Goal: Information Seeking & Learning: Learn about a topic

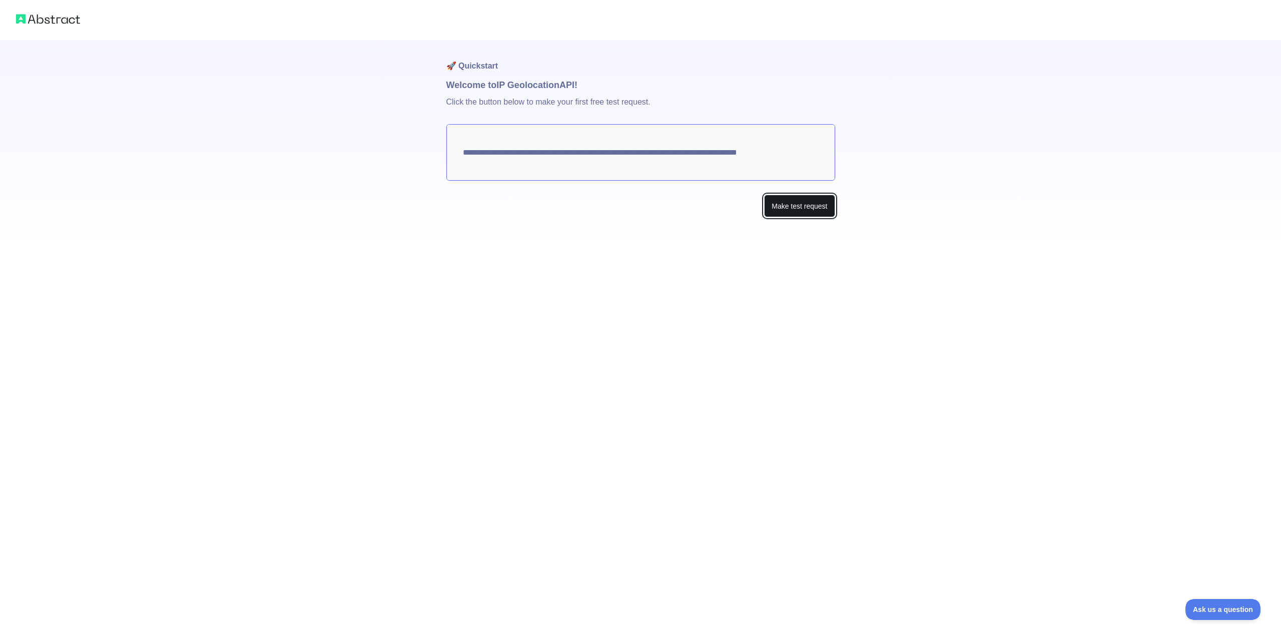
click at [792, 203] on button "Make test request" at bounding box center [799, 206] width 71 height 23
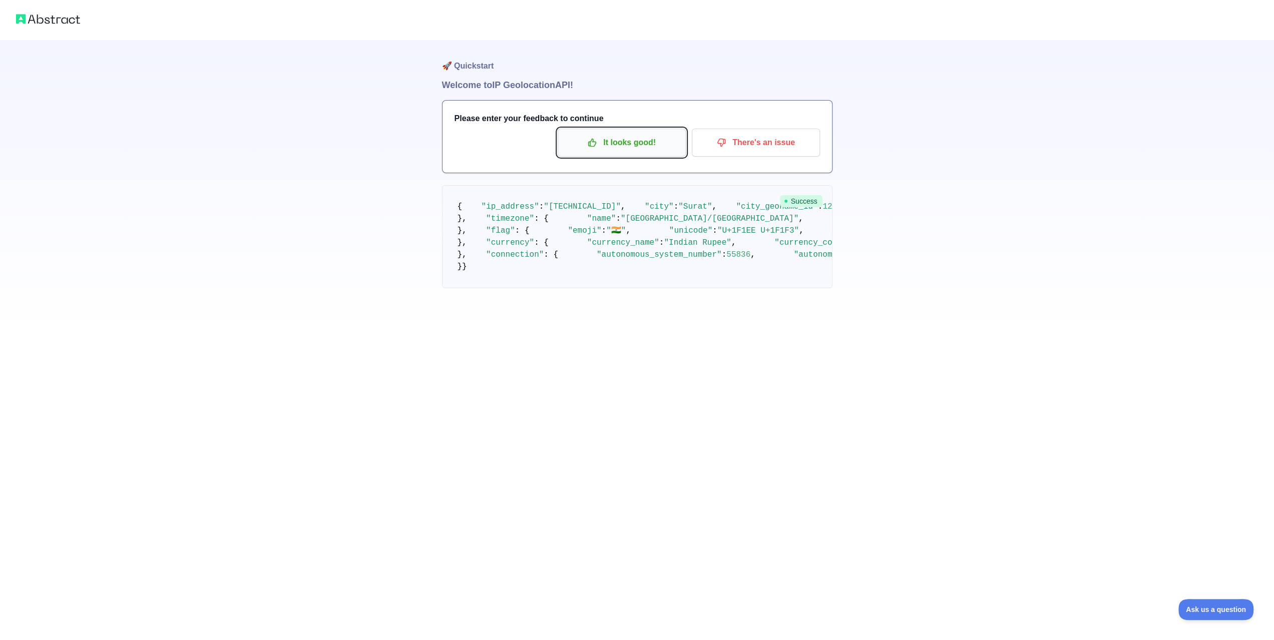
click at [631, 144] on p "It looks good!" at bounding box center [621, 142] width 113 height 17
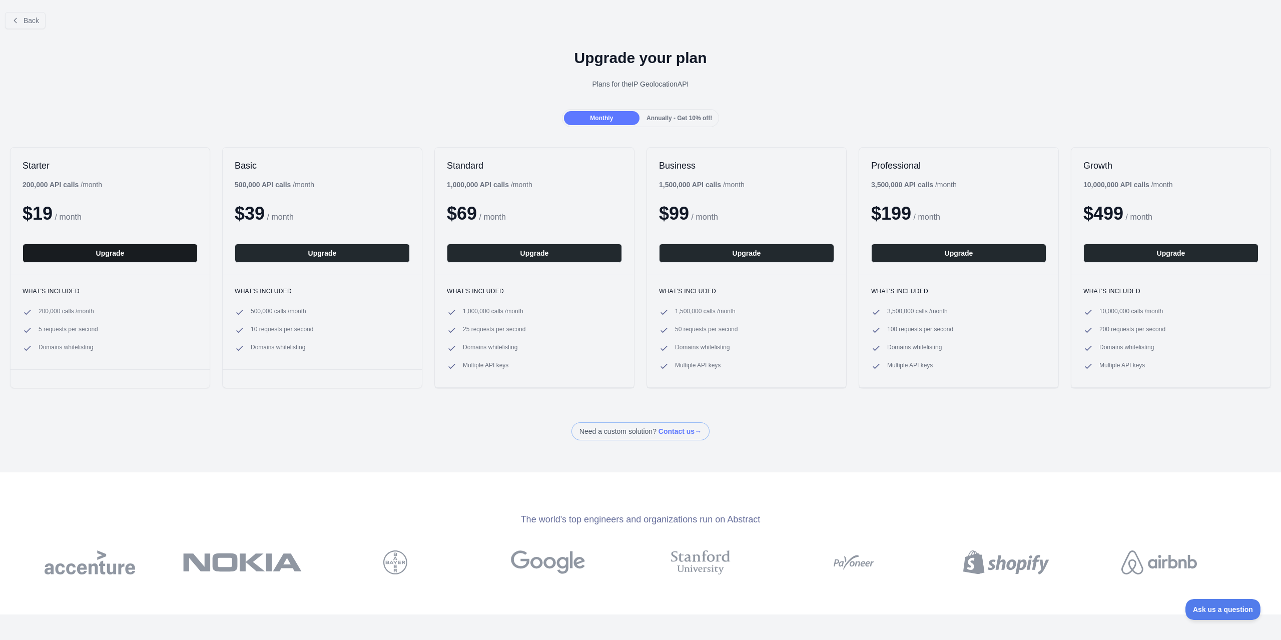
click at [136, 245] on button "Upgrade" at bounding box center [110, 253] width 175 height 19
click at [29, 27] on button "Back" at bounding box center [25, 20] width 41 height 17
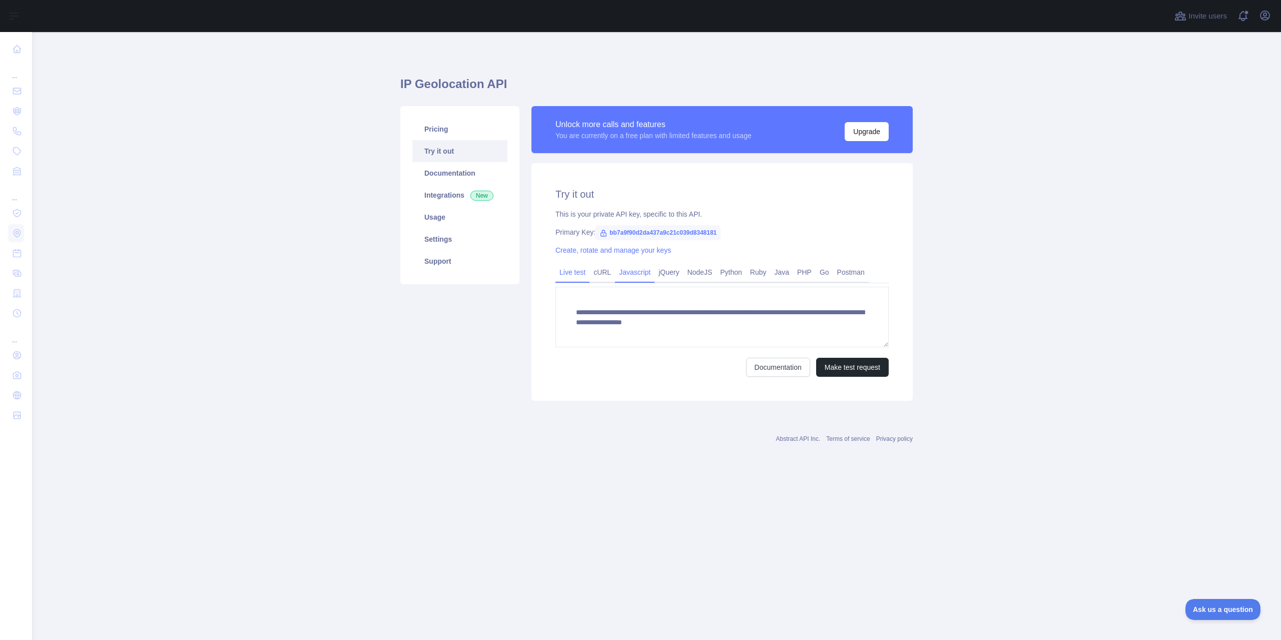
click at [636, 274] on link "Javascript" at bounding box center [635, 272] width 40 height 16
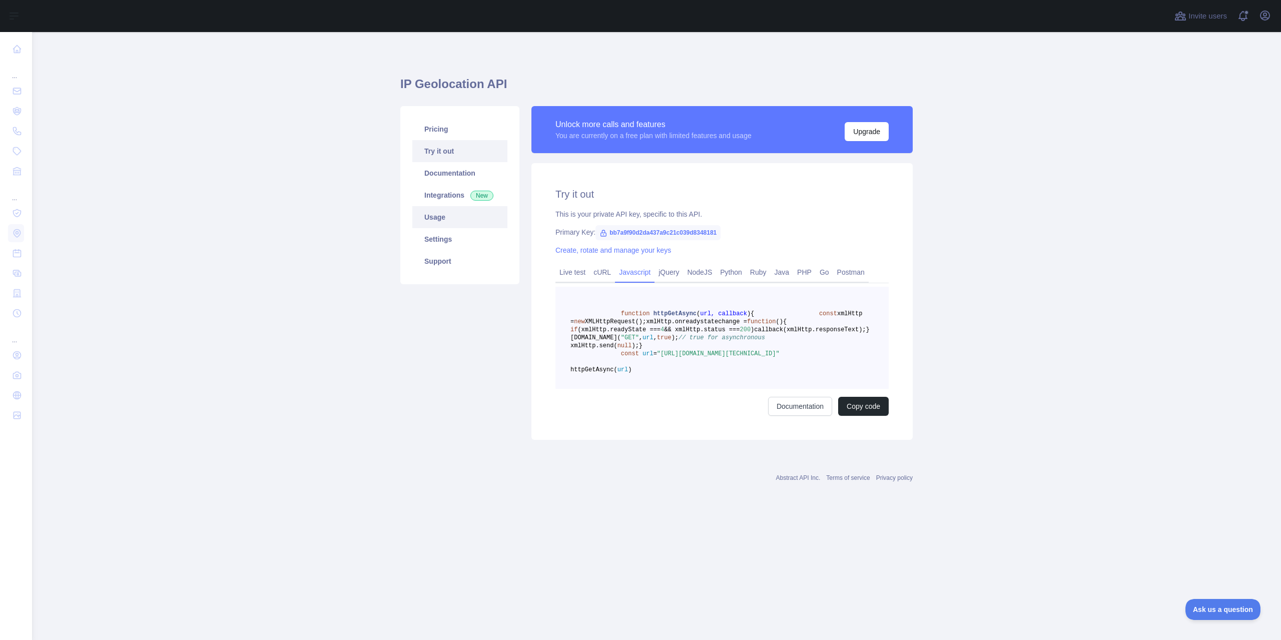
click at [463, 218] on link "Usage" at bounding box center [459, 217] width 95 height 22
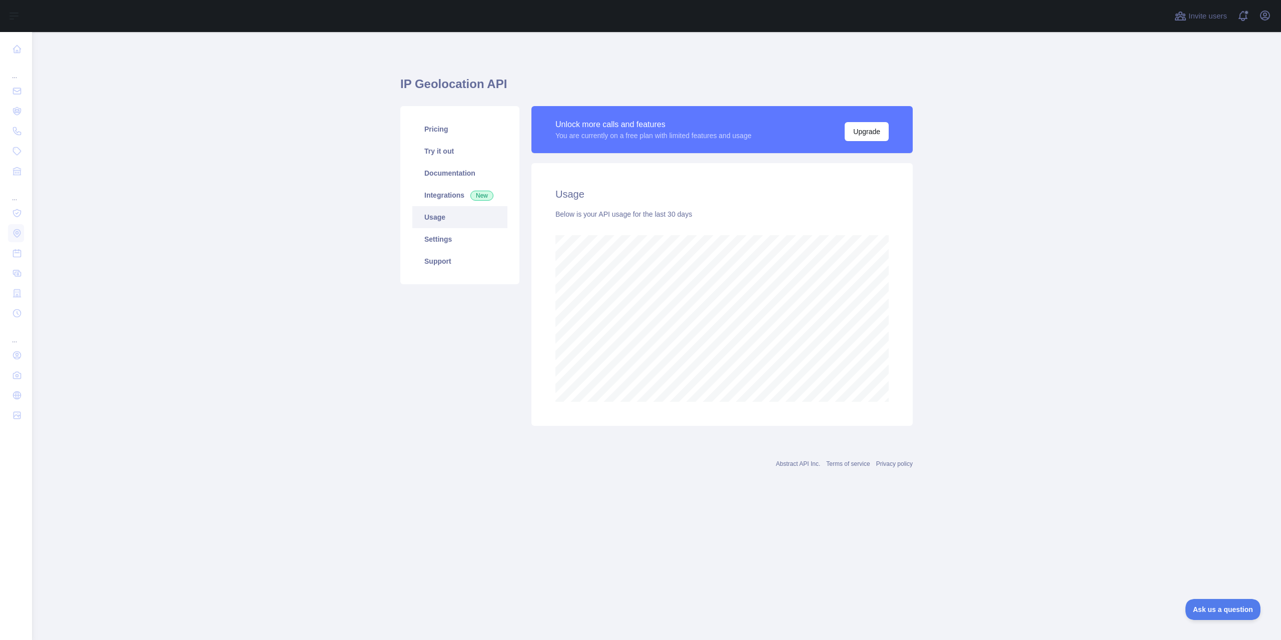
scroll to position [608, 1249]
click at [458, 244] on link "Settings" at bounding box center [459, 239] width 95 height 22
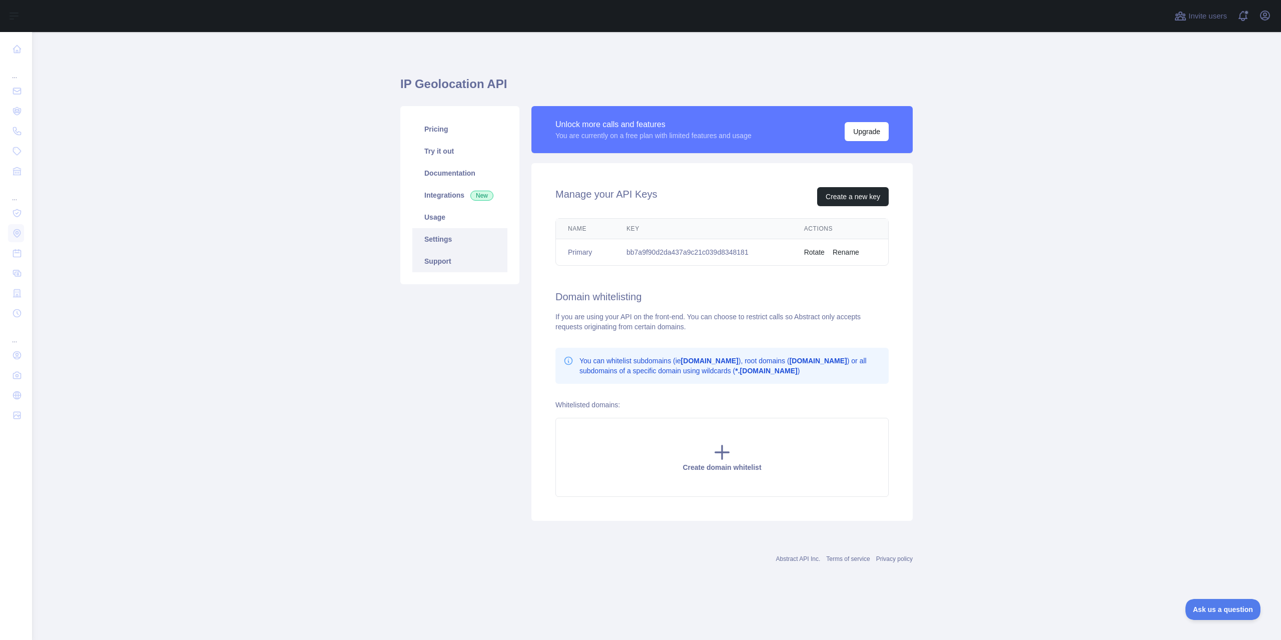
click at [473, 264] on link "Support" at bounding box center [459, 261] width 95 height 22
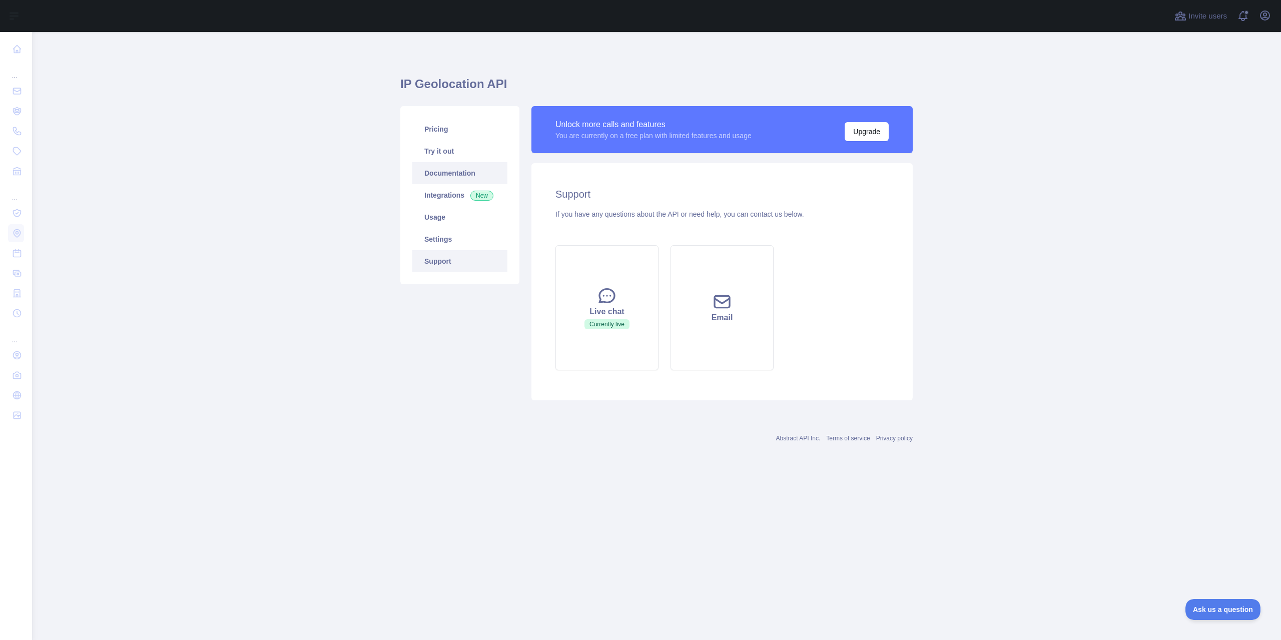
click at [460, 171] on link "Documentation" at bounding box center [459, 173] width 95 height 22
click at [464, 129] on link "Pricing" at bounding box center [459, 129] width 95 height 22
